Goal: Information Seeking & Learning: Learn about a topic

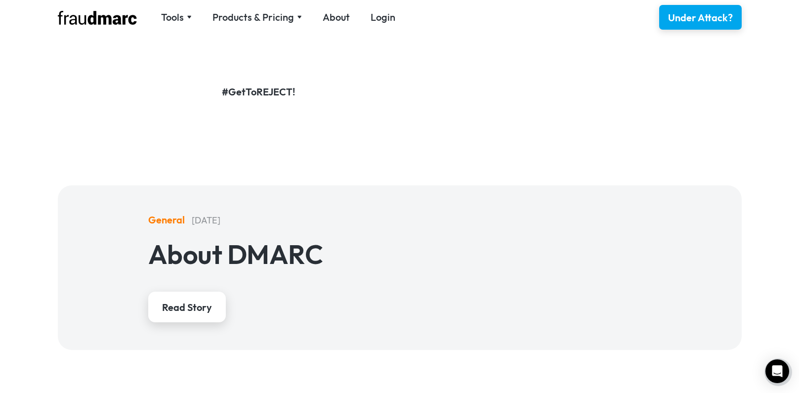
scroll to position [1387, 0]
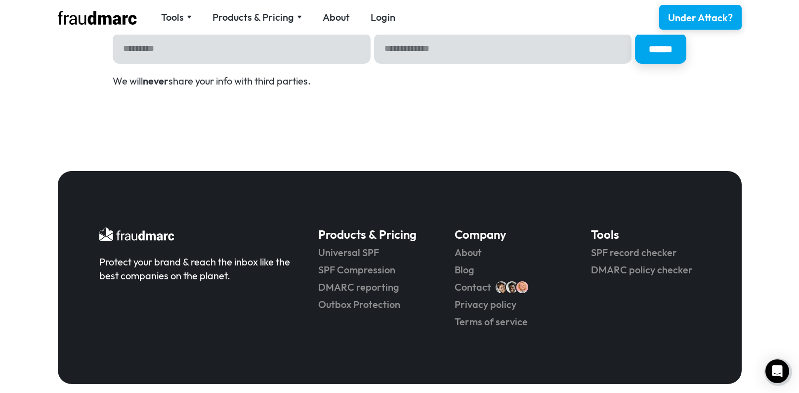
scroll to position [1890, 0]
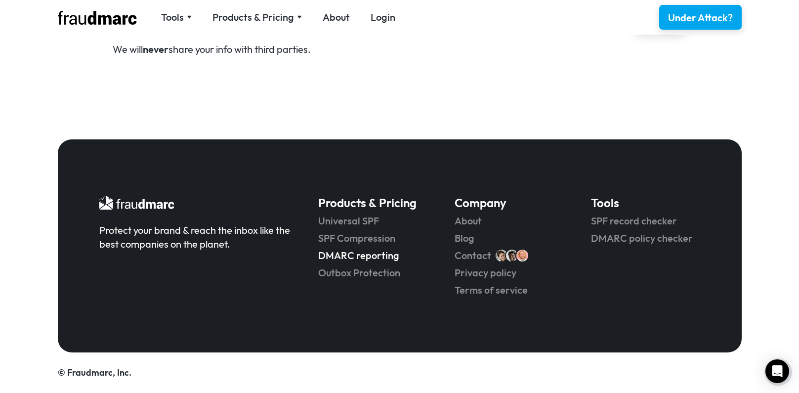
click at [365, 256] on link "DMARC reporting" at bounding box center [372, 256] width 109 height 14
click at [633, 241] on link "DMARC policy checker" at bounding box center [645, 238] width 109 height 14
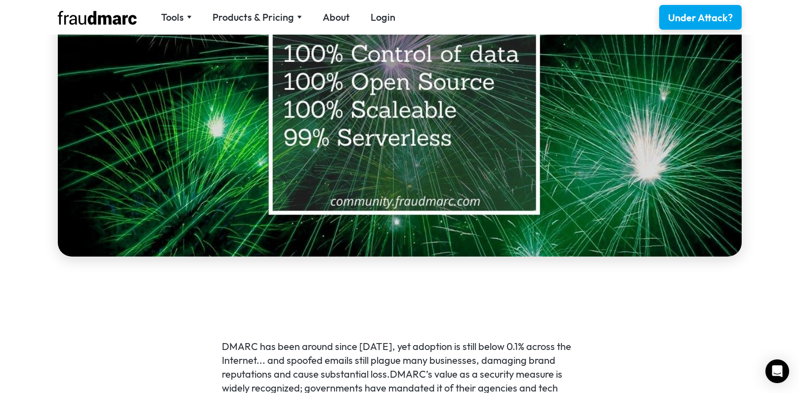
scroll to position [332, 0]
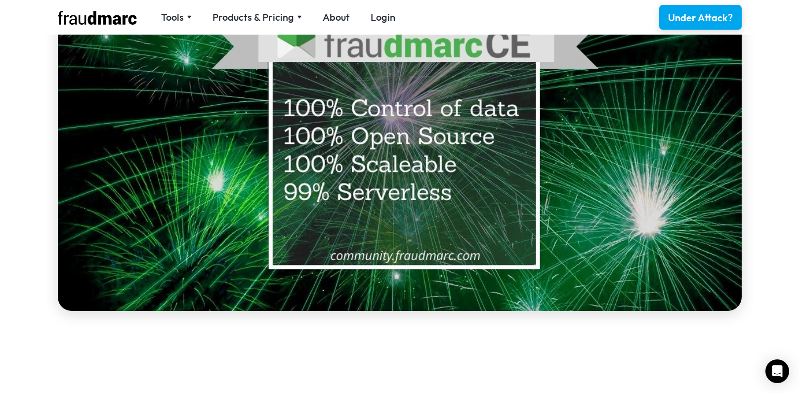
click at [363, 181] on img at bounding box center [400, 133] width 684 height 356
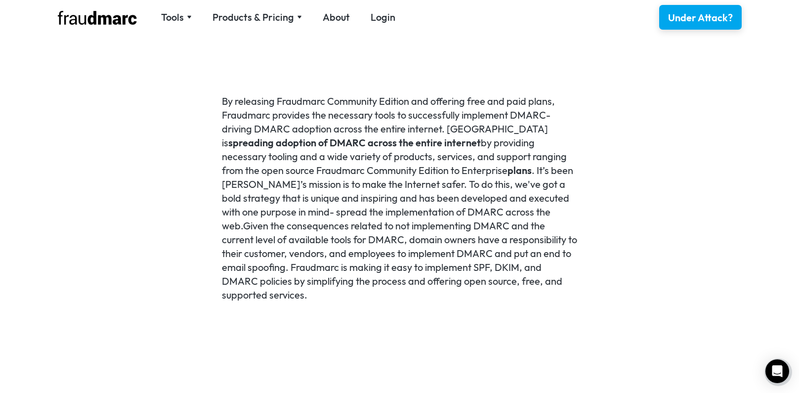
scroll to position [1023, 0]
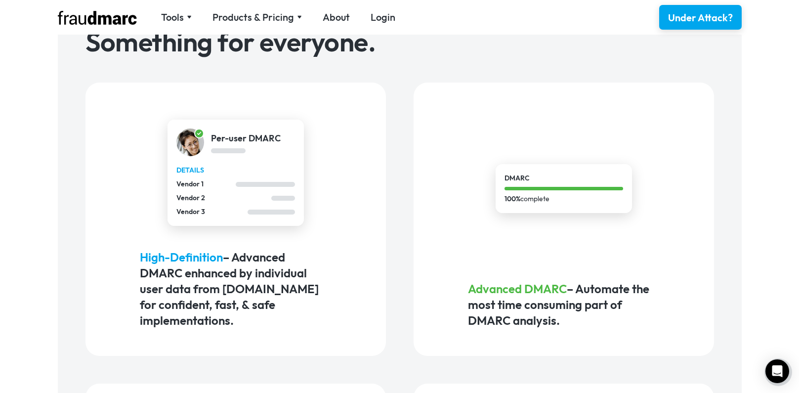
scroll to position [342, 0]
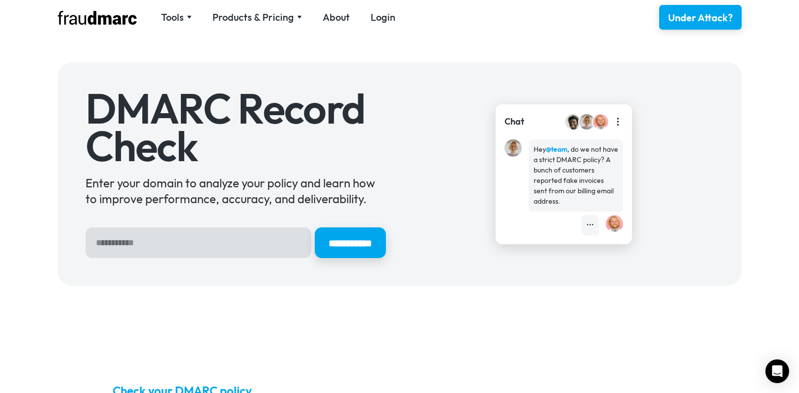
click at [96, 20] on img at bounding box center [97, 18] width 79 height 14
